Goal: Information Seeking & Learning: Learn about a topic

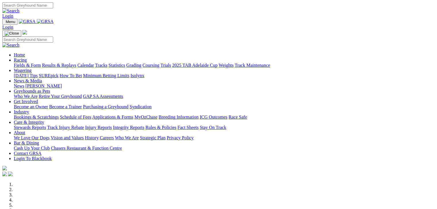
click at [24, 63] on link "Fields & Form" at bounding box center [27, 65] width 27 height 5
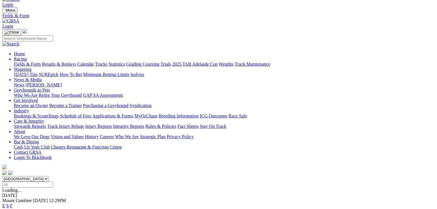
scroll to position [14, 0]
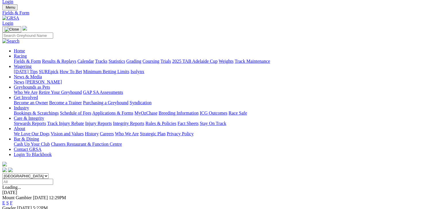
click at [13, 200] on link "F" at bounding box center [11, 202] width 3 height 5
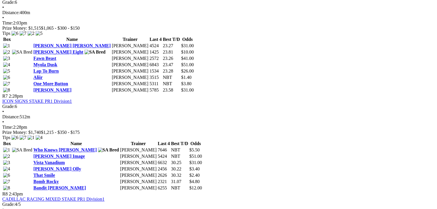
scroll to position [798, 0]
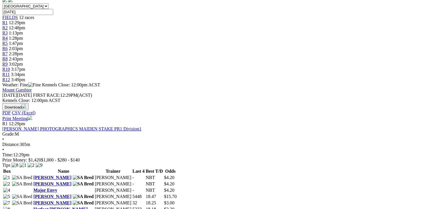
scroll to position [201, 0]
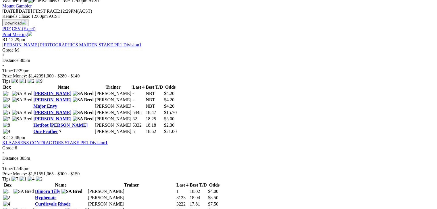
scroll to position [259, 0]
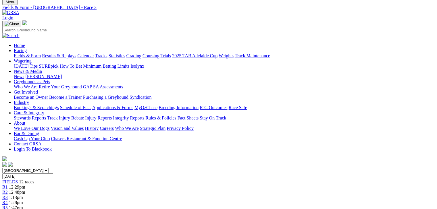
scroll to position [22, 0]
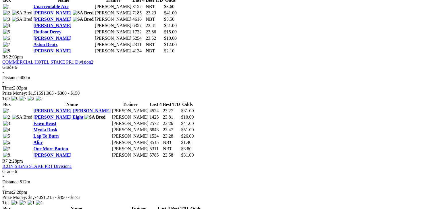
scroll to position [719, 0]
